Goal: Transaction & Acquisition: Purchase product/service

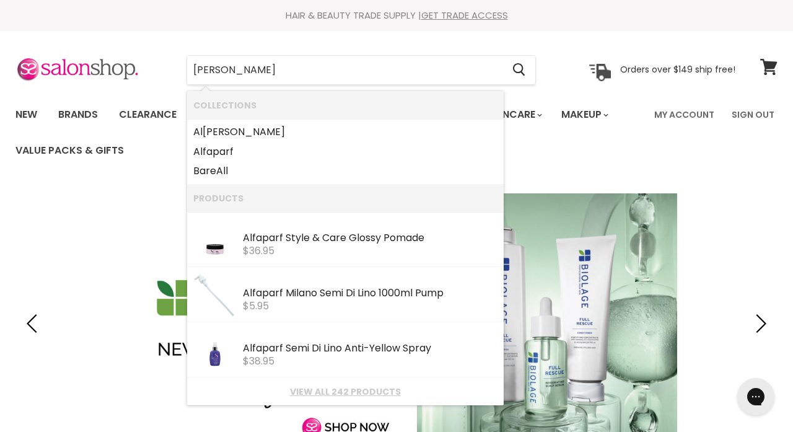
type input "alfa"
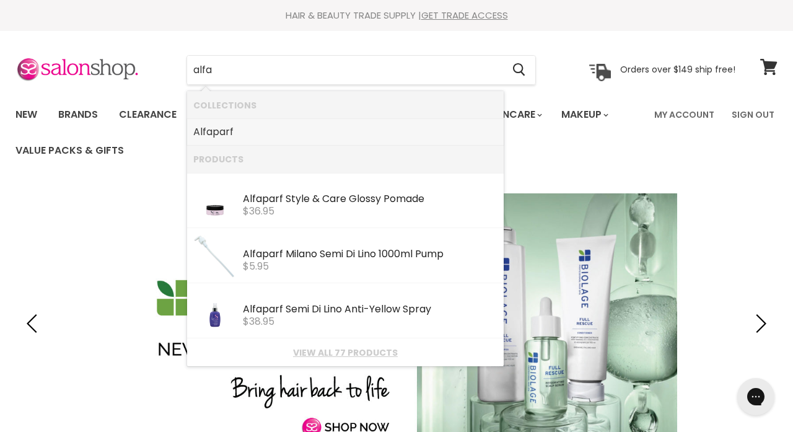
click at [229, 126] on link "Alfa parf" at bounding box center [345, 132] width 304 height 20
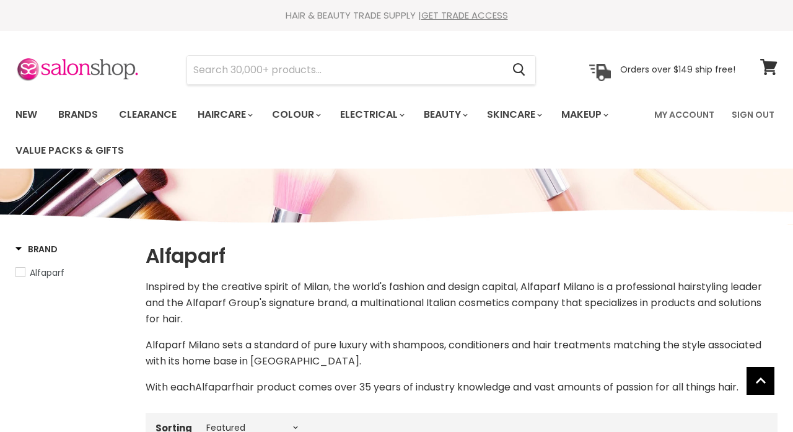
select select "manual"
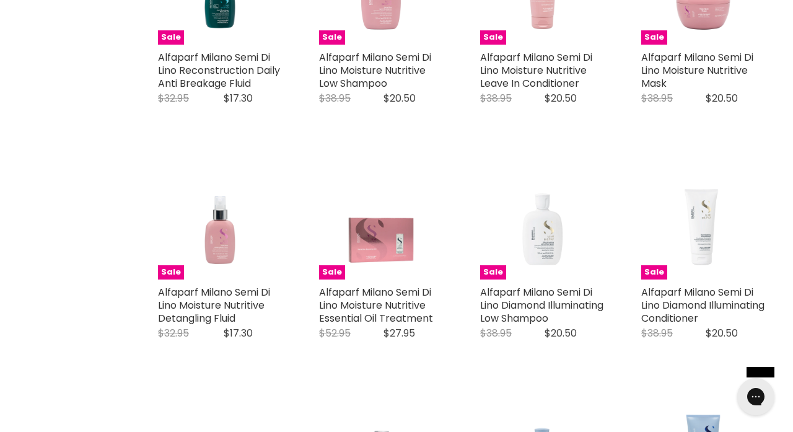
scroll to position [803, 0]
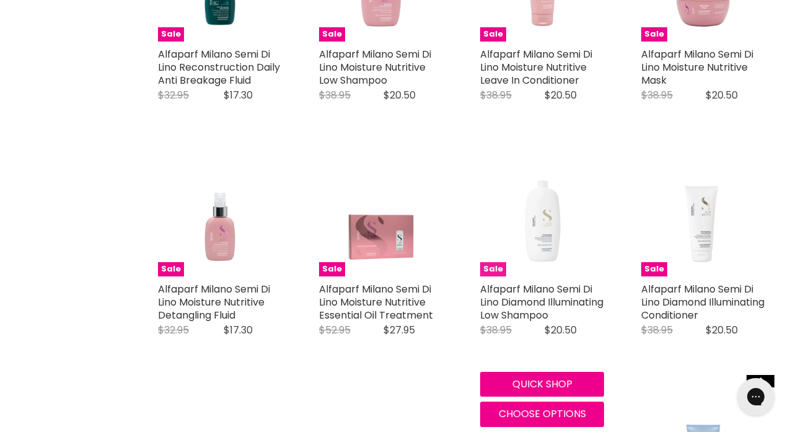
click at [541, 219] on img "Main content" at bounding box center [542, 214] width 124 height 124
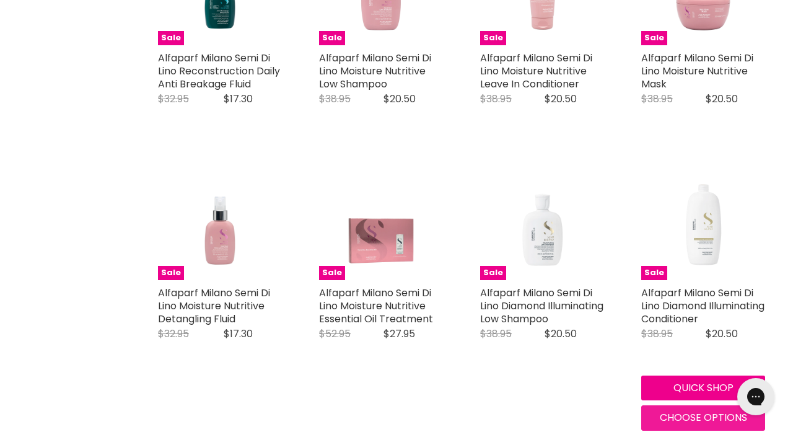
click at [696, 414] on span "Choose options" at bounding box center [703, 417] width 87 height 14
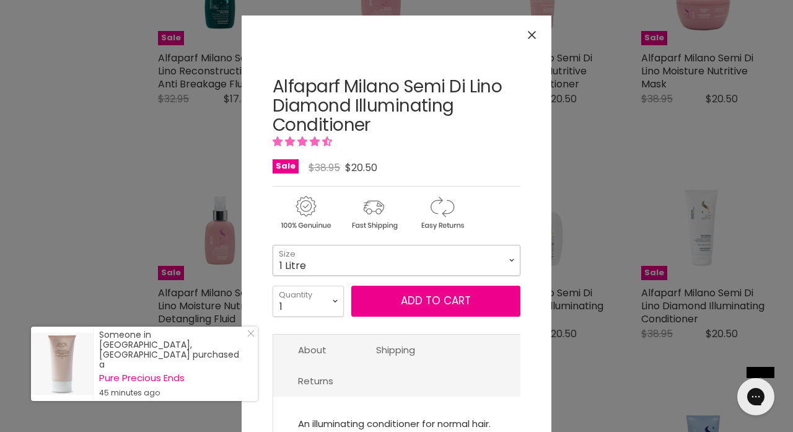
select select "1 Litre"
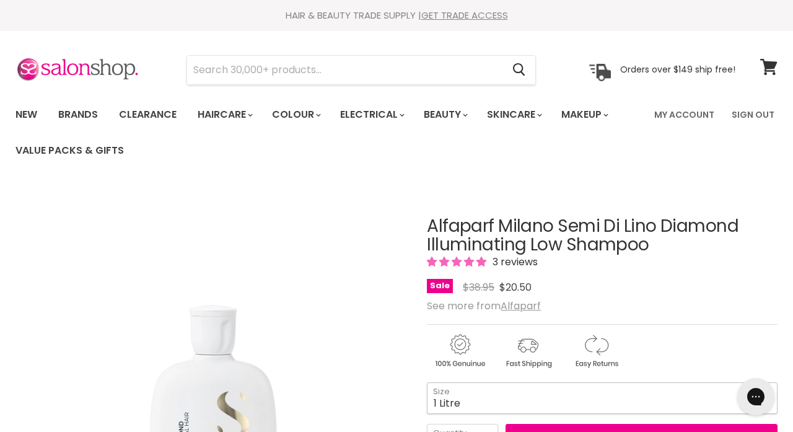
select select "1 Litre"
